Goal: Transaction & Acquisition: Purchase product/service

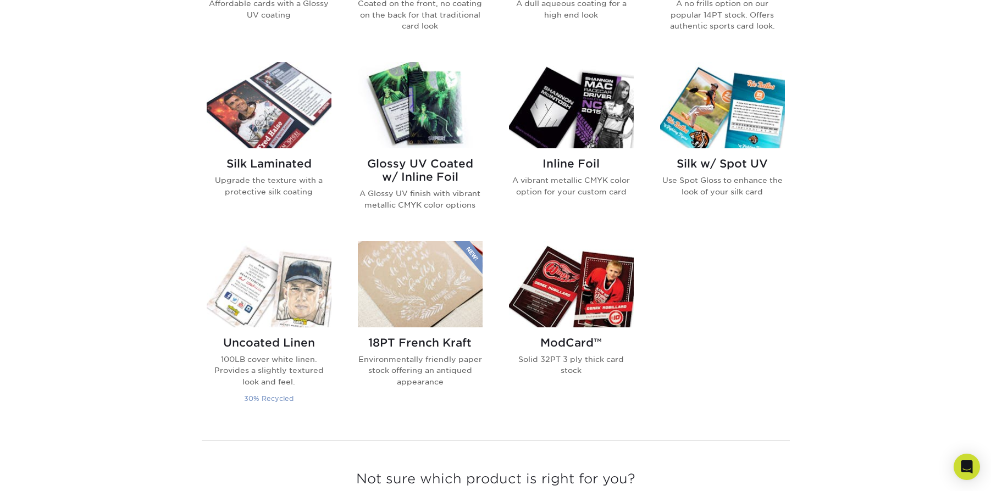
scroll to position [663, 0]
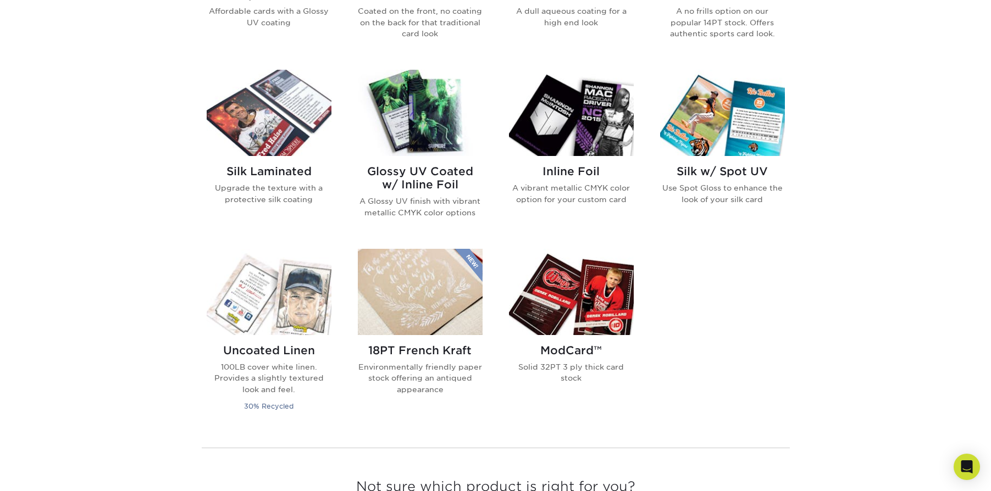
click at [602, 298] on img at bounding box center [571, 292] width 125 height 86
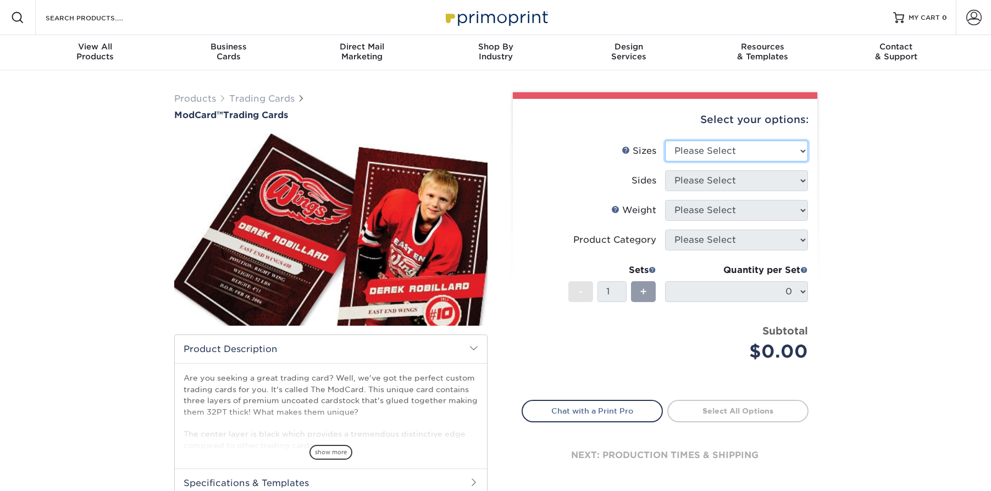
click at [760, 149] on select "Please Select 2.5" x 3.5"" at bounding box center [736, 151] width 143 height 21
click at [665, 141] on select "Please Select 2.5" x 3.5"" at bounding box center [736, 151] width 143 height 21
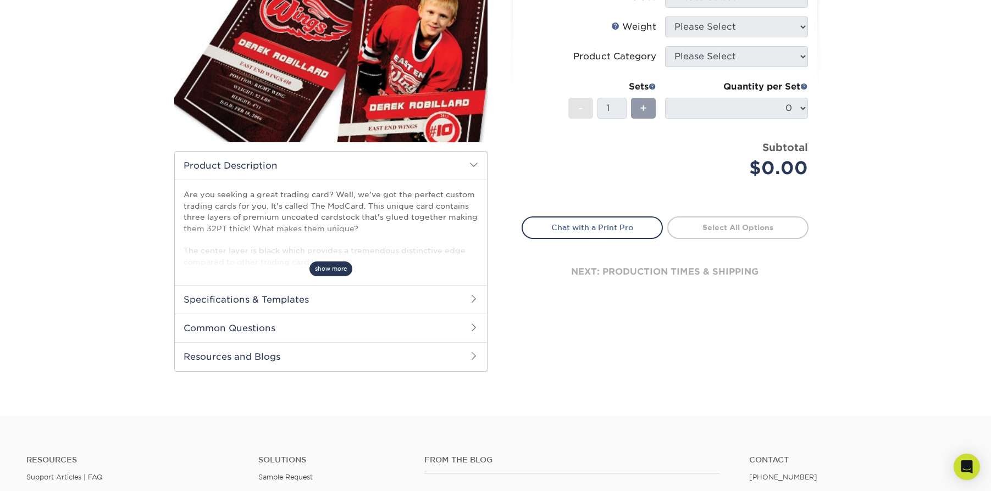
scroll to position [185, 0]
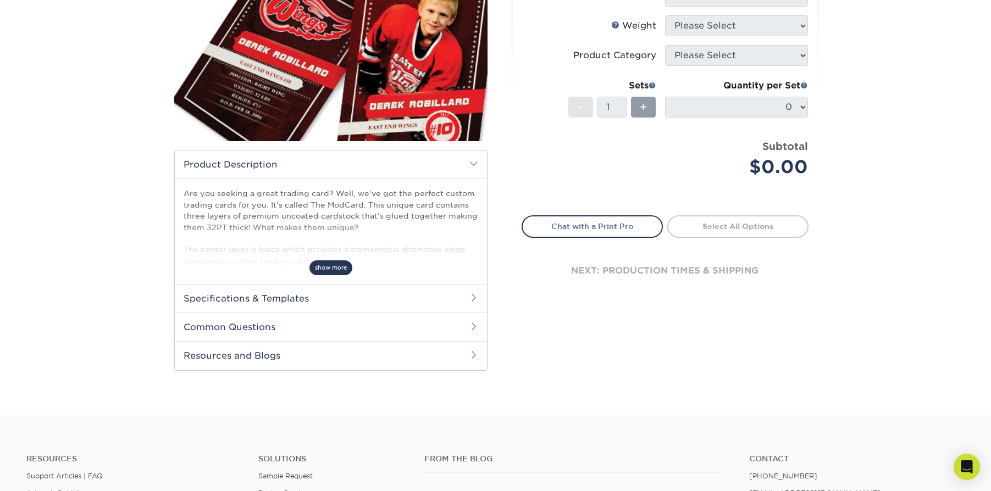
click at [338, 269] on span "show more" at bounding box center [330, 267] width 43 height 15
click at [303, 298] on h2 "Specifications & Templates" at bounding box center [331, 298] width 312 height 29
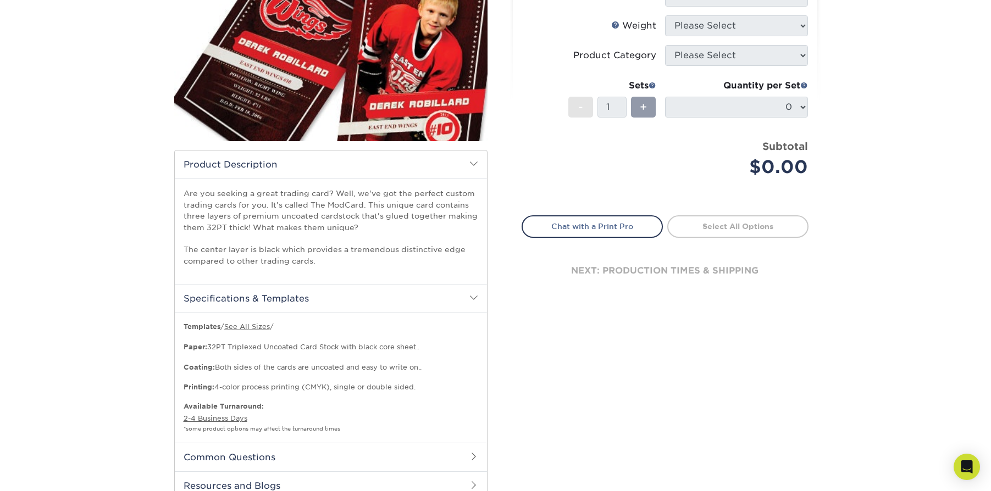
click at [303, 298] on h2 "Specifications & Templates" at bounding box center [331, 298] width 312 height 29
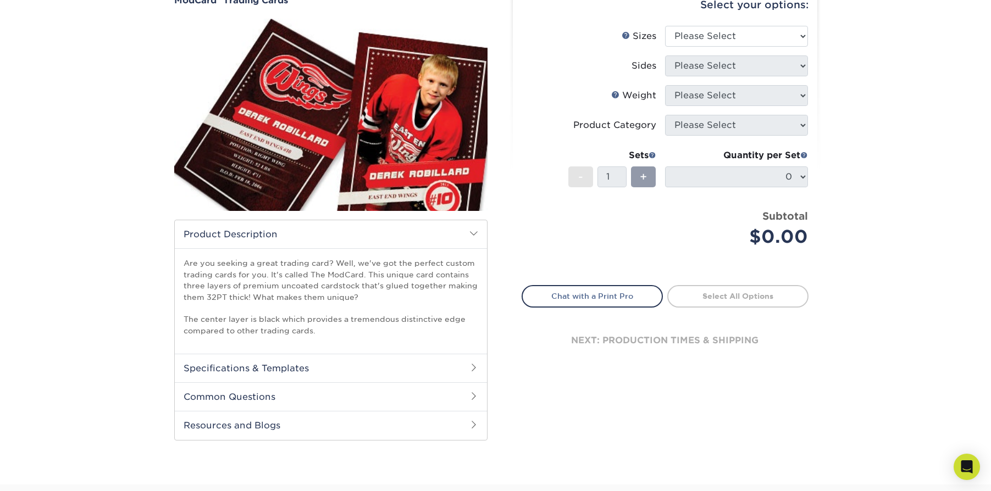
scroll to position [0, 0]
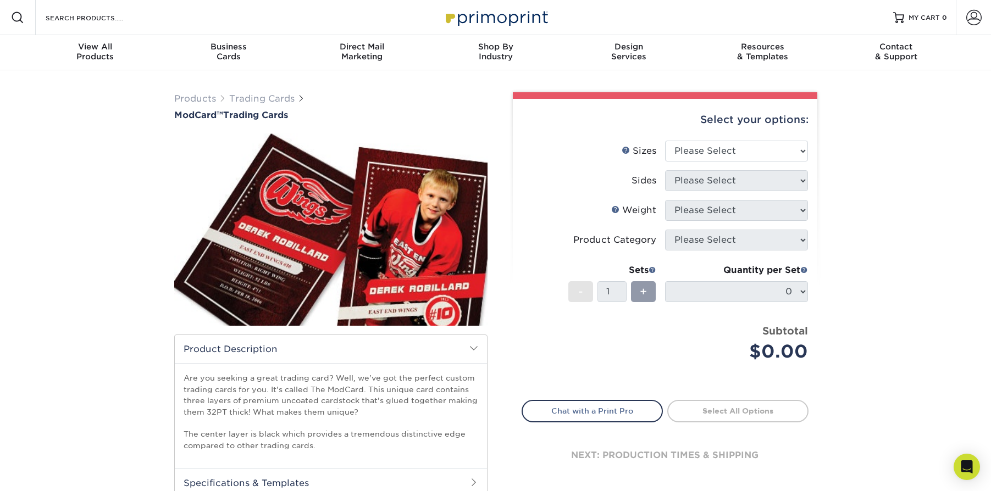
click at [241, 235] on img at bounding box center [330, 229] width 313 height 216
